Goal: Find specific page/section: Find specific page/section

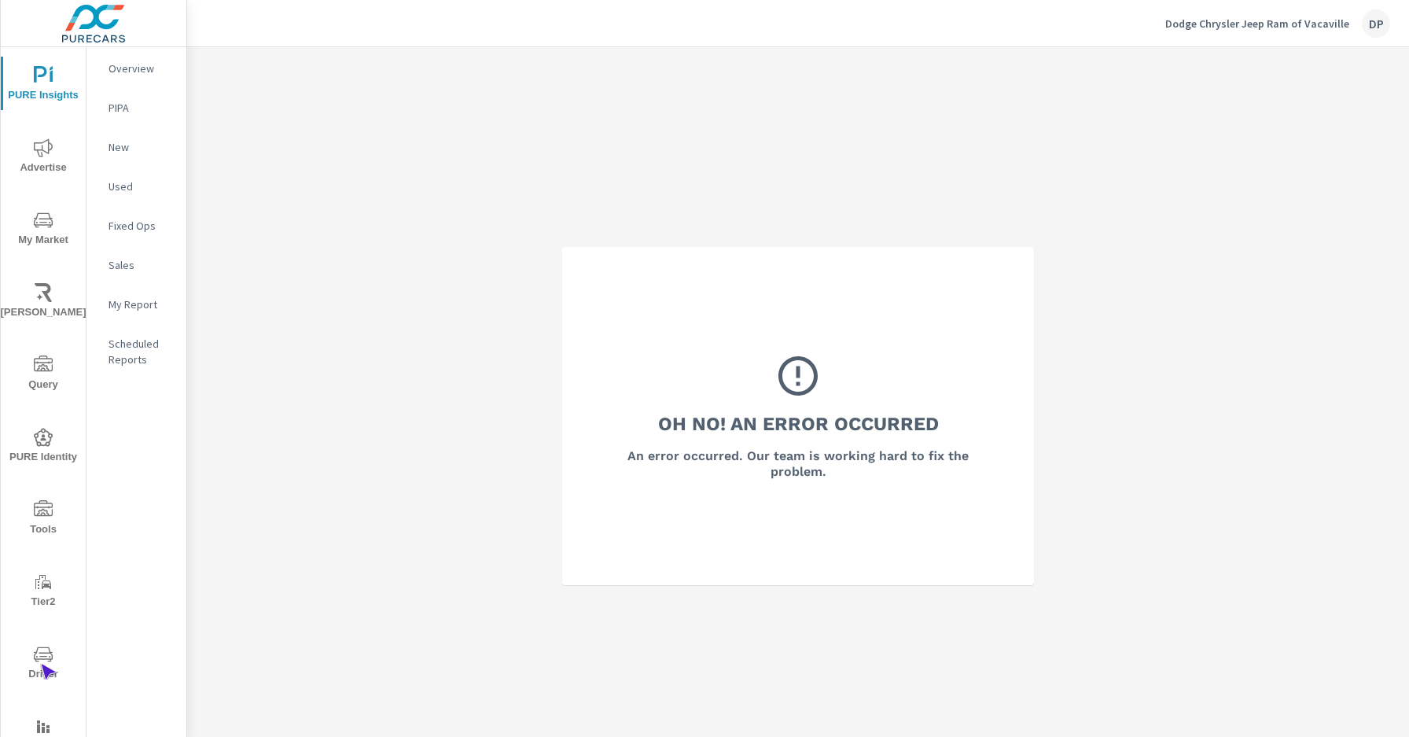
click at [40, 664] on span "Driver" at bounding box center [43, 664] width 75 height 39
